Goal: Check status: Check status

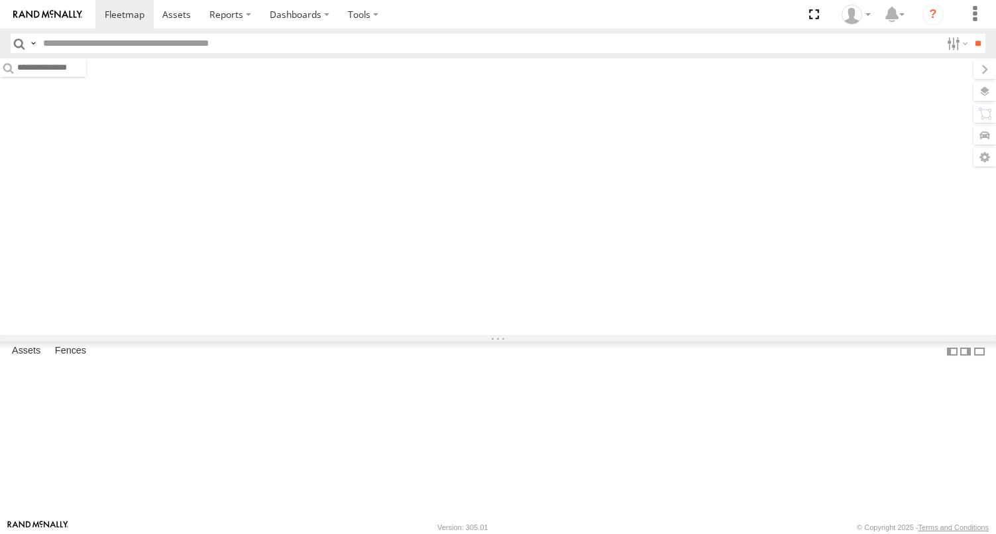
click at [95, 41] on input "text" at bounding box center [490, 43] width 904 height 19
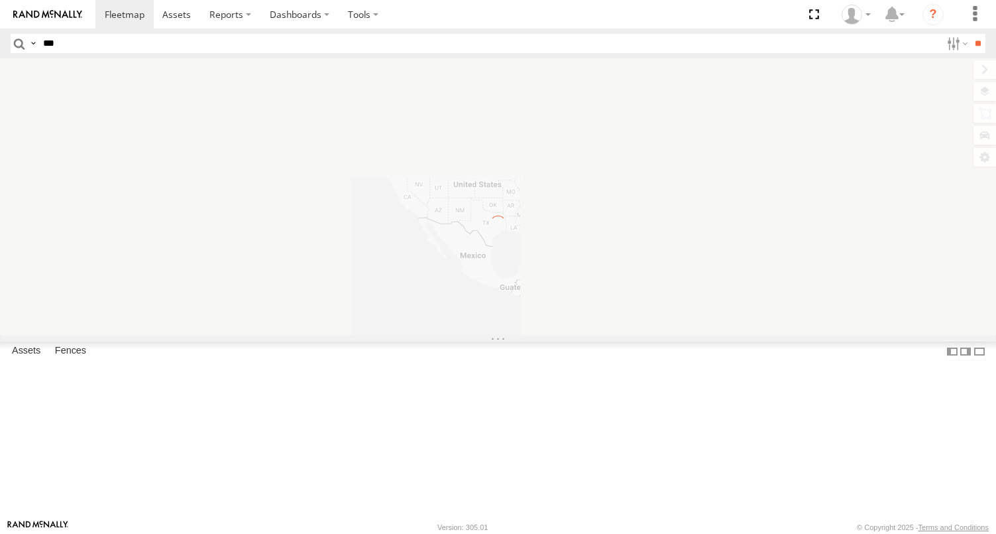
type input "***"
click at [971, 34] on input "**" at bounding box center [978, 43] width 15 height 19
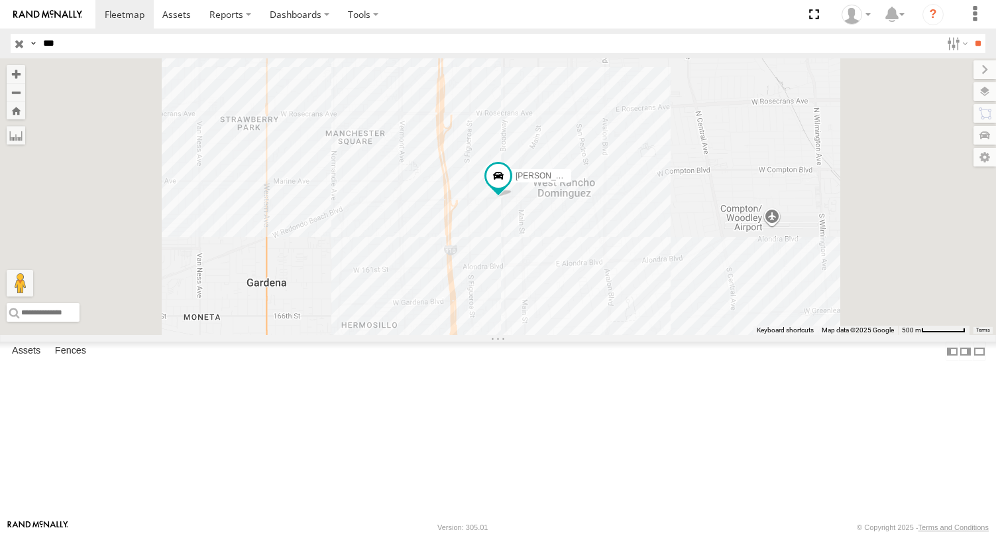
click at [0, 0] on div "FCL" at bounding box center [0, 0] width 0 height 0
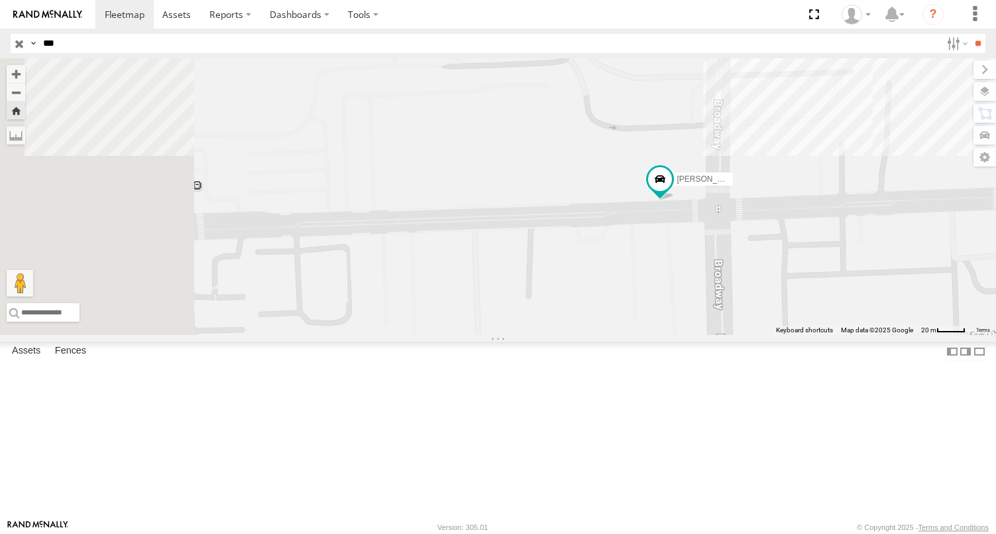
drag, startPoint x: 725, startPoint y: 337, endPoint x: 874, endPoint y: 337, distance: 149.2
click at [874, 335] on div "[PERSON_NAME]/337202" at bounding box center [498, 196] width 996 height 276
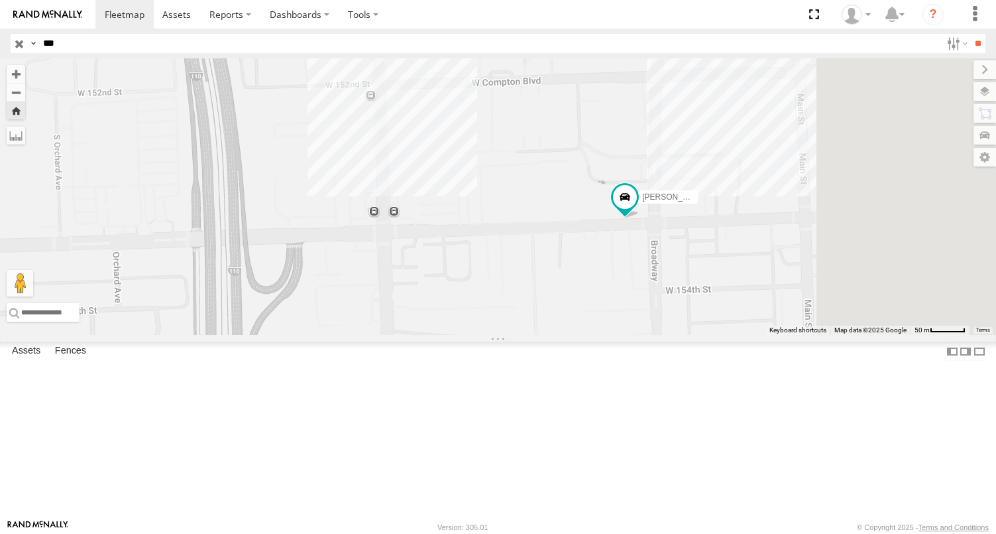
drag, startPoint x: 900, startPoint y: 361, endPoint x: 583, endPoint y: 389, distance: 318.1
click at [583, 335] on div "[PERSON_NAME]/337202" at bounding box center [498, 196] width 996 height 276
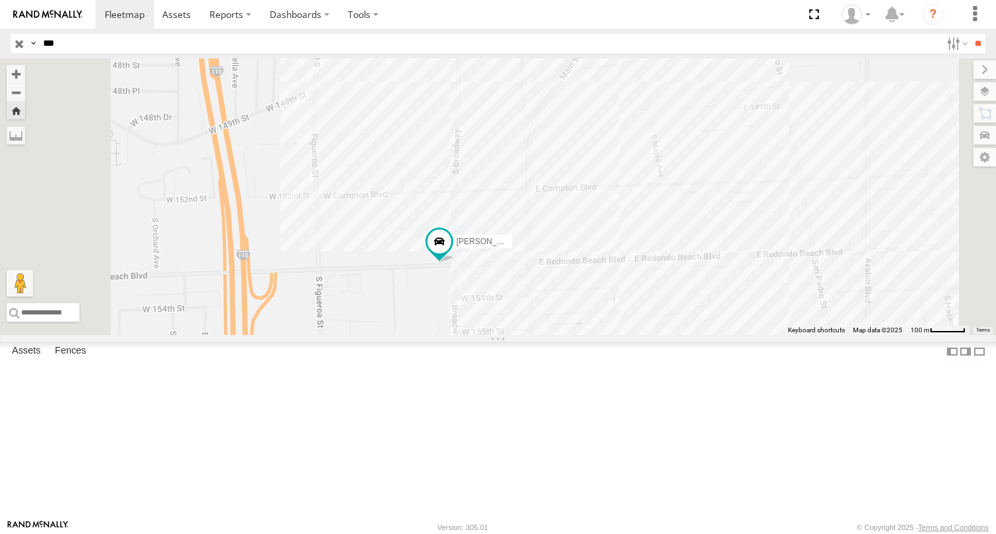
drag, startPoint x: 660, startPoint y: 360, endPoint x: 699, endPoint y: 363, distance: 39.2
click at [699, 335] on div "[PERSON_NAME]/337202" at bounding box center [498, 196] width 996 height 276
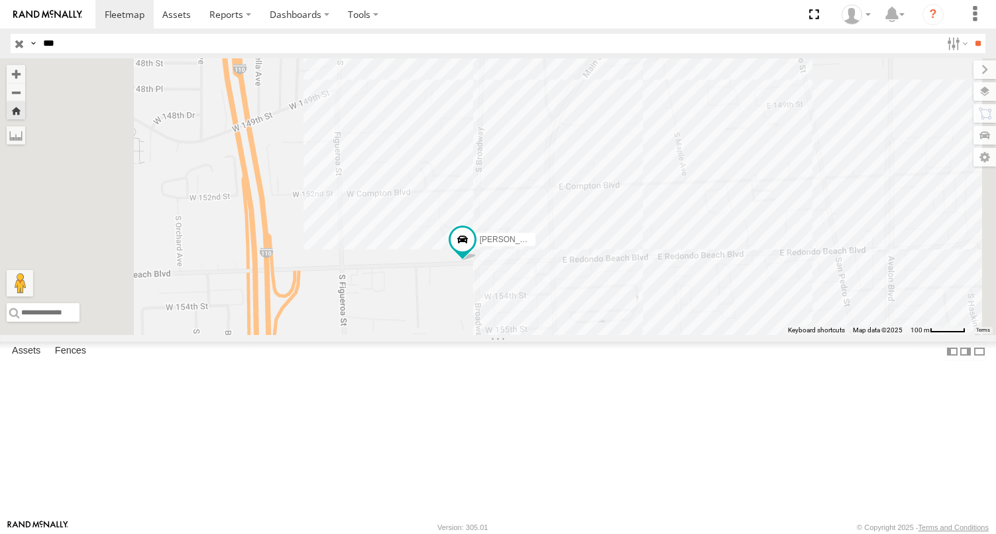
click at [655, 296] on div "[PERSON_NAME]/337202" at bounding box center [498, 196] width 996 height 276
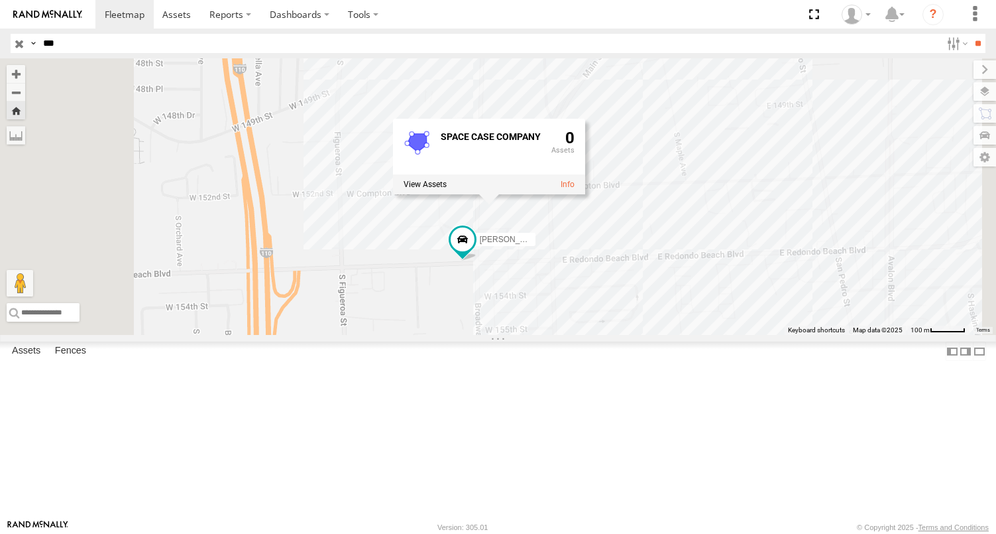
click at [693, 335] on div "[PERSON_NAME]/337202 SPACE CASE COMPANY 0" at bounding box center [498, 196] width 996 height 276
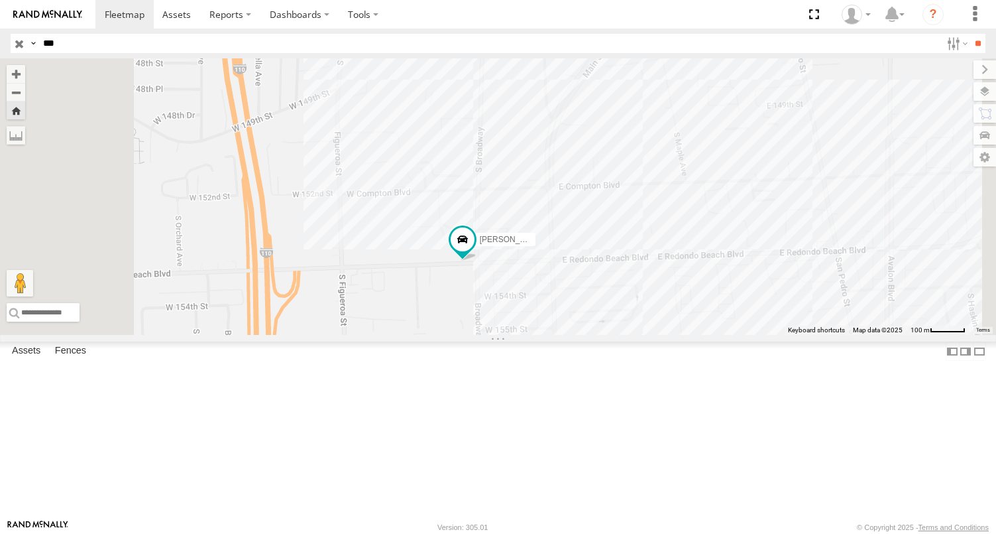
click at [756, 310] on div "[PERSON_NAME]/337202" at bounding box center [498, 196] width 996 height 276
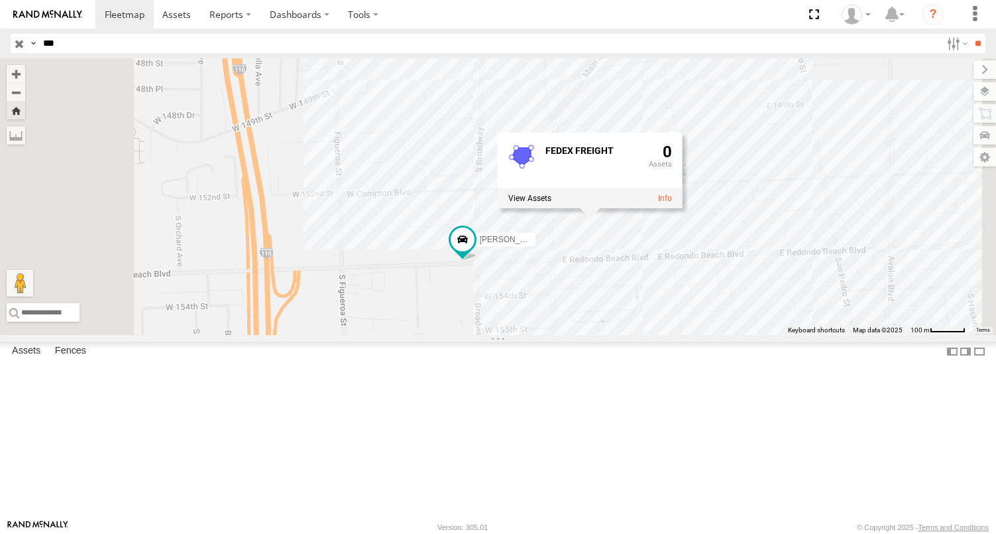
drag, startPoint x: 731, startPoint y: 359, endPoint x: 713, endPoint y: 333, distance: 31.1
click at [729, 335] on div "[PERSON_NAME]/337202 FEDEX FREIGHT 0" at bounding box center [498, 196] width 996 height 276
click at [906, 164] on div "[PERSON_NAME]/337202 FEDEX FREIGHT 0" at bounding box center [498, 196] width 996 height 276
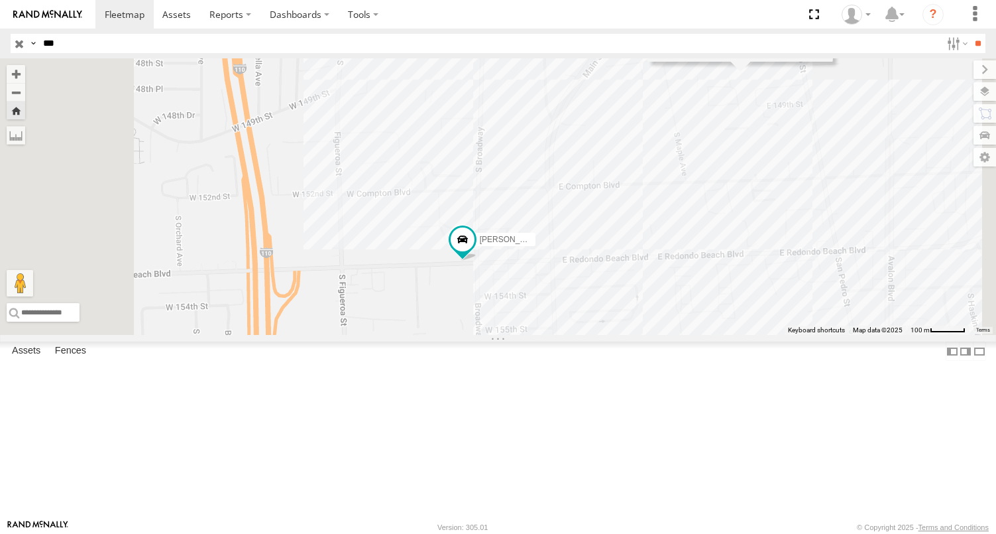
drag, startPoint x: 893, startPoint y: 235, endPoint x: 886, endPoint y: 241, distance: 9.4
click at [886, 241] on div "[PERSON_NAME]/337202 Maple Yard 29" at bounding box center [498, 196] width 996 height 276
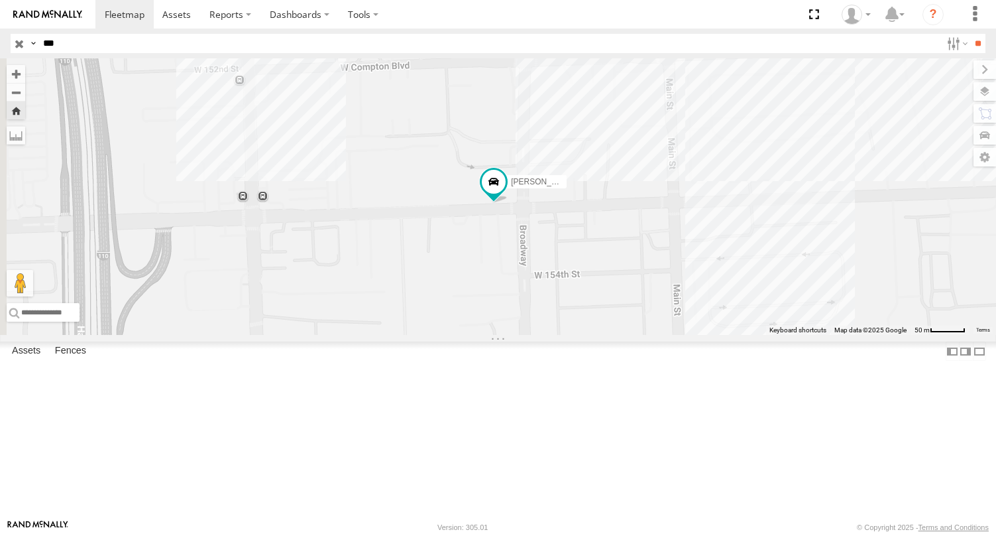
drag, startPoint x: 544, startPoint y: 324, endPoint x: 650, endPoint y: 324, distance: 105.4
click at [648, 324] on div "[PERSON_NAME]/337202 Maple Yard 29" at bounding box center [498, 196] width 996 height 276
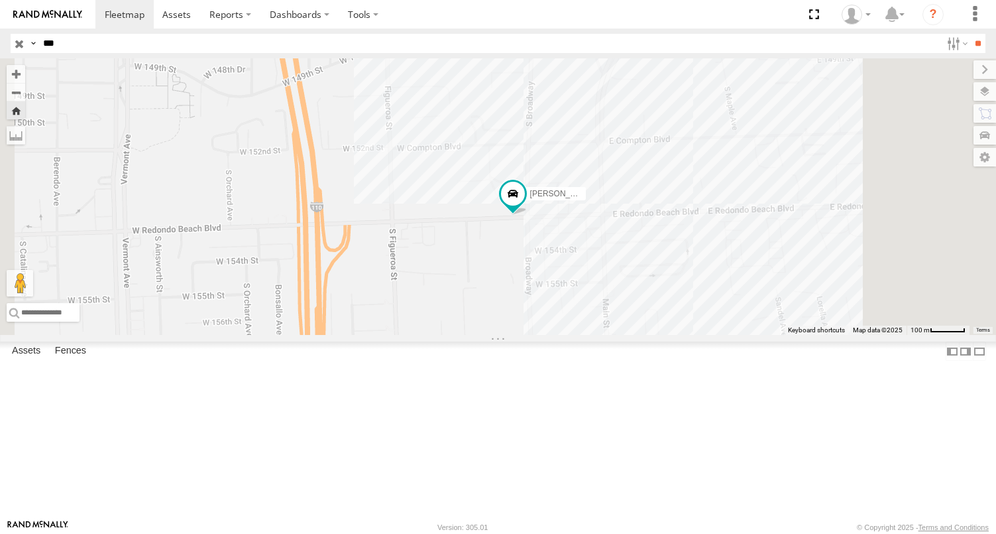
drag, startPoint x: 889, startPoint y: 298, endPoint x: 805, endPoint y: 333, distance: 91.2
click at [805, 333] on div "[PERSON_NAME]/337202 Maple Yard 29" at bounding box center [498, 196] width 996 height 276
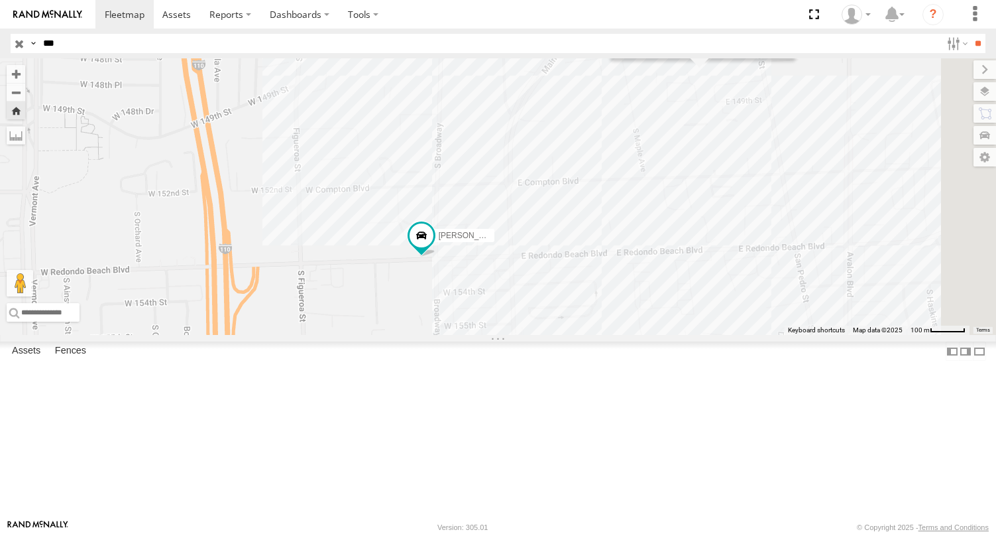
click at [855, 216] on div "[PERSON_NAME]/337202 Maple Yard 29" at bounding box center [498, 196] width 996 height 276
click at [836, 167] on div "[PERSON_NAME]/337202 Maple Yard 29" at bounding box center [498, 196] width 996 height 276
click at [859, 156] on div "[PERSON_NAME]/337202" at bounding box center [498, 196] width 996 height 276
click at [849, 202] on div "[PERSON_NAME]/337202 Maple Yard 29" at bounding box center [498, 196] width 996 height 276
